Goal: Communication & Community: Answer question/provide support

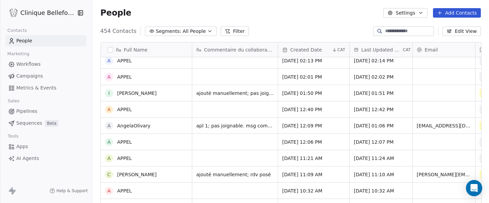
scroll to position [153, 0]
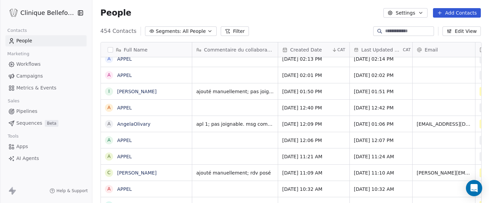
click at [212, 129] on div "apl 1; pas joignable. msg combox. rpl plus tard" at bounding box center [235, 124] width 86 height 16
click at [209, 126] on span "apl 1; pas joignable. msg combox. rpl plus tard" at bounding box center [234, 124] width 77 height 7
click at [250, 123] on span "apl 1; pas joignable. msg combox. rpl plus tard" at bounding box center [234, 124] width 77 height 7
click at [224, 123] on span "apl 1; pas joignable. msg combox. rpl plus tard" at bounding box center [234, 124] width 77 height 7
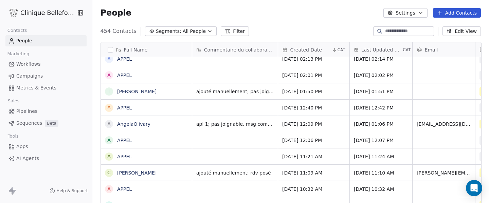
click at [204, 137] on div "grid" at bounding box center [235, 140] width 86 height 16
click at [201, 123] on span "apl 1; pas joignable. msg combox. rpl plus tard" at bounding box center [234, 124] width 77 height 7
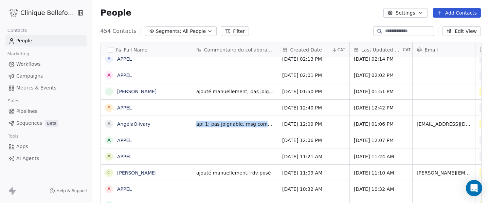
click at [201, 123] on span "apl 1; pas joignable. msg combox. rpl plus tard" at bounding box center [234, 124] width 77 height 7
click at [193, 126] on div "apl 1; pas joignable. msg combox. rpl plus tard" at bounding box center [235, 124] width 86 height 16
click at [253, 126] on span "apl 1; pas joignable. msg combox. rpl plus tard" at bounding box center [234, 124] width 77 height 7
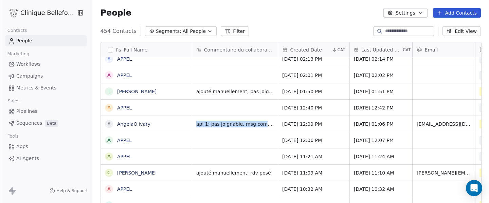
click at [253, 126] on span "apl 1; pas joignable. msg combox. rpl plus tard" at bounding box center [234, 124] width 77 height 7
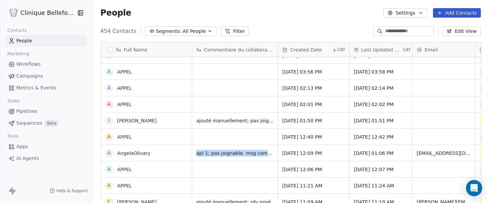
scroll to position [2, 0]
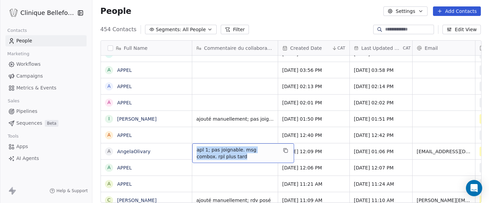
click at [277, 156] on div "apl 1; pas joignable. msg combox. rpl plus tard" at bounding box center [243, 154] width 102 height 20
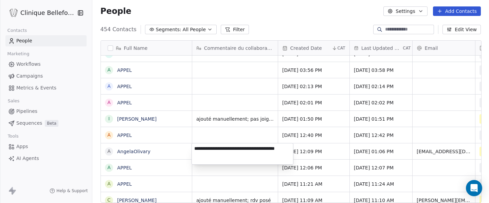
drag, startPoint x: 206, startPoint y: 154, endPoint x: 191, endPoint y: 148, distance: 15.8
click at [192, 148] on textarea "**********" at bounding box center [242, 154] width 101 height 21
click at [195, 148] on textarea "**********" at bounding box center [242, 154] width 101 height 21
type textarea "**********"
click at [219, 175] on html "Clinique Bellefontaine Contacts People Marketing Workflows Campaigns Metrics & …" at bounding box center [244, 101] width 489 height 203
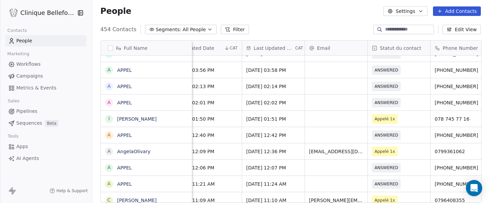
scroll to position [0, 117]
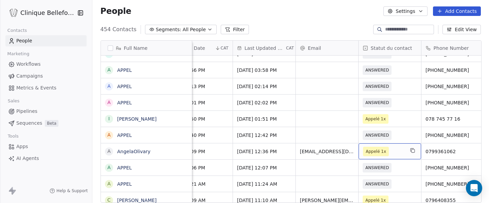
click at [397, 155] on span "Appelé 1x" at bounding box center [383, 152] width 41 height 10
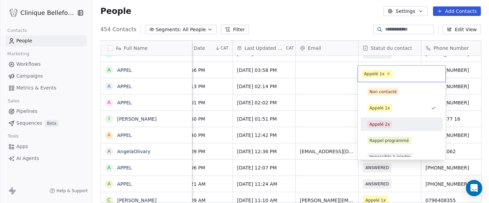
click at [382, 122] on div "Appelé 2x" at bounding box center [379, 125] width 20 height 6
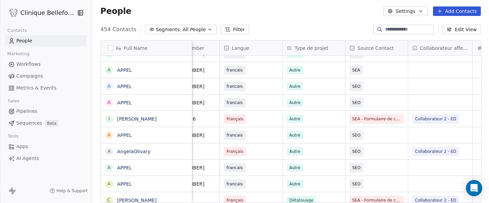
scroll to position [0, 0]
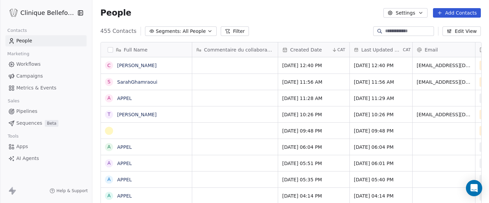
scroll to position [0, 0]
